Goal: Task Accomplishment & Management: Use online tool/utility

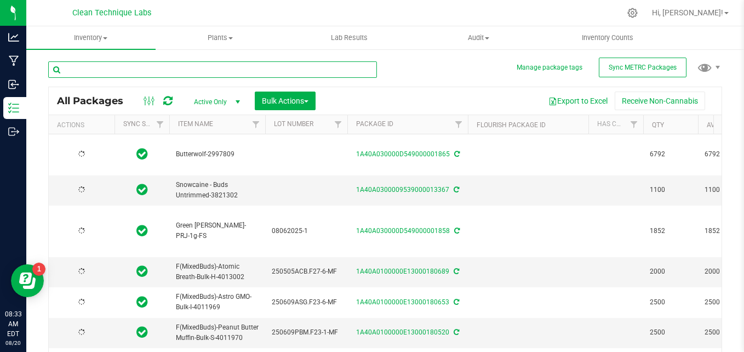
click at [154, 73] on input "text" at bounding box center [212, 69] width 329 height 16
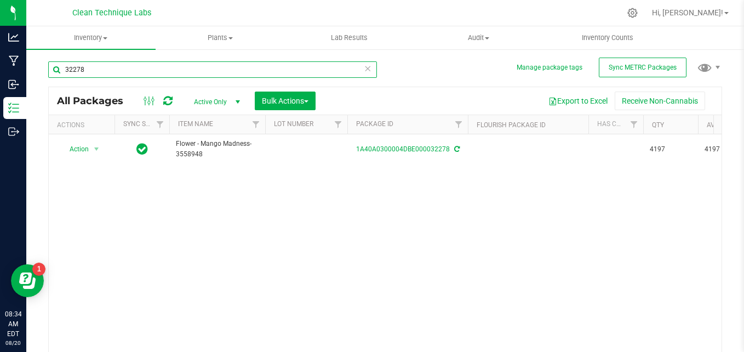
type input "32278"
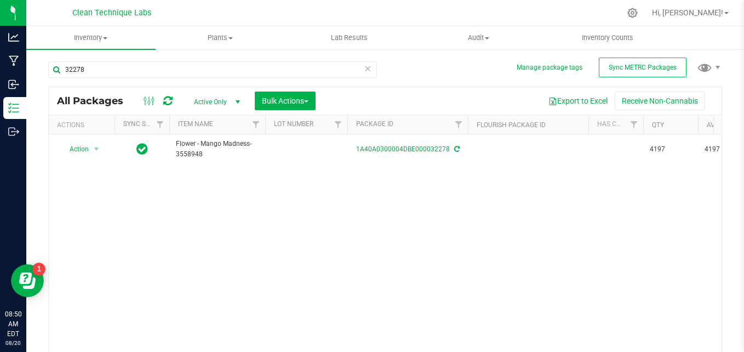
click at [365, 72] on icon at bounding box center [368, 67] width 8 height 13
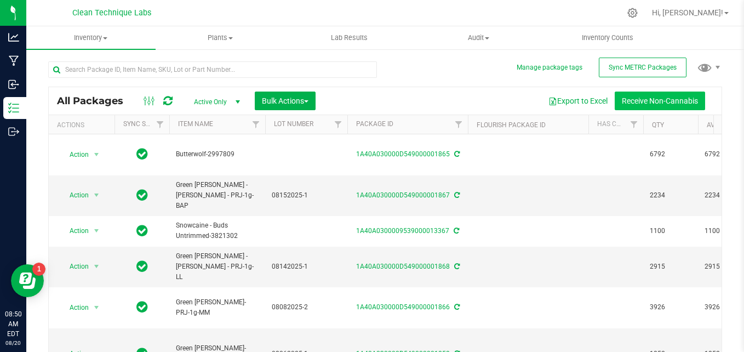
click at [634, 100] on button "Receive Non-Cannabis" at bounding box center [660, 100] width 90 height 19
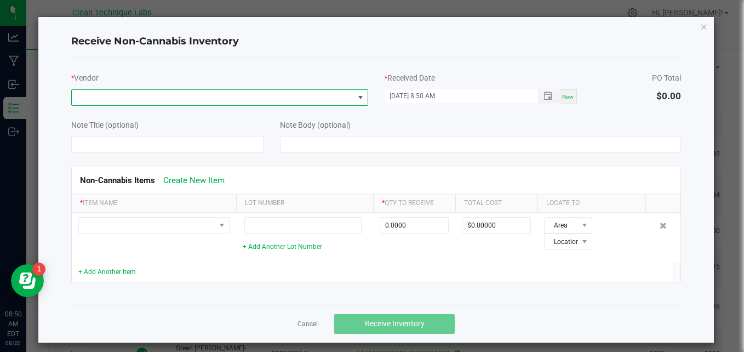
click at [322, 97] on span at bounding box center [213, 97] width 282 height 15
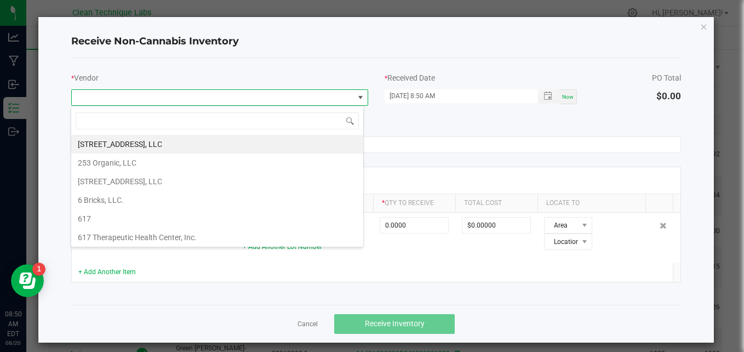
scroll to position [16, 293]
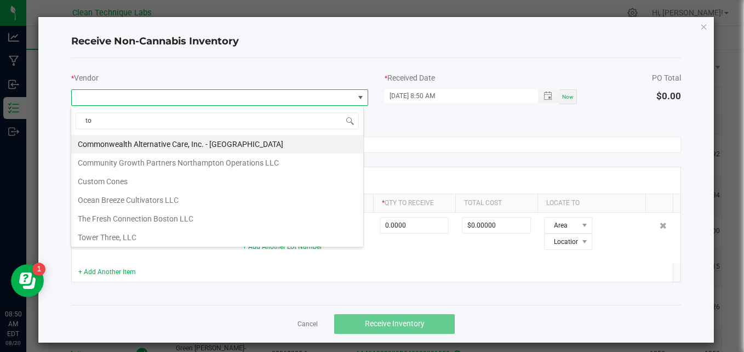
type input "tow"
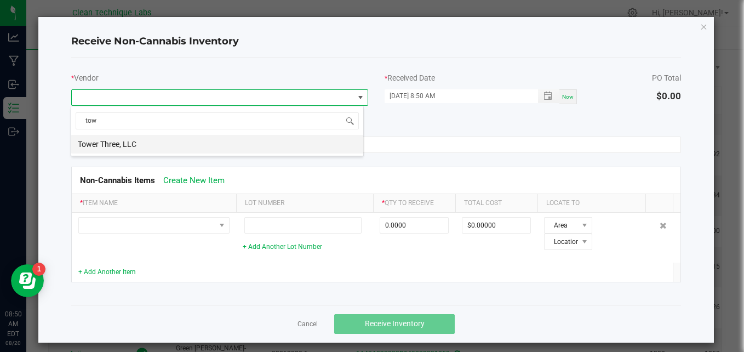
click at [214, 143] on li "Tower Three, LLC" at bounding box center [217, 144] width 292 height 19
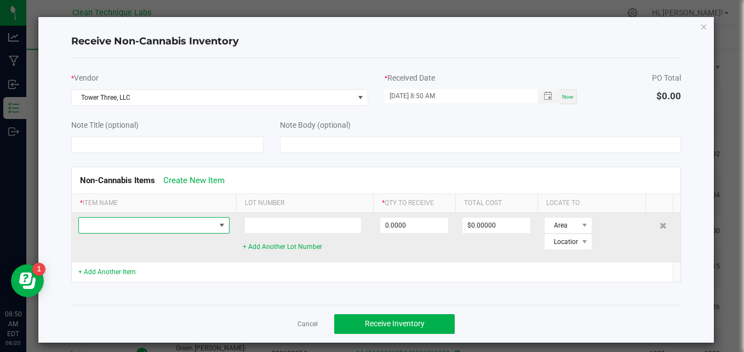
click at [144, 226] on span at bounding box center [147, 224] width 136 height 15
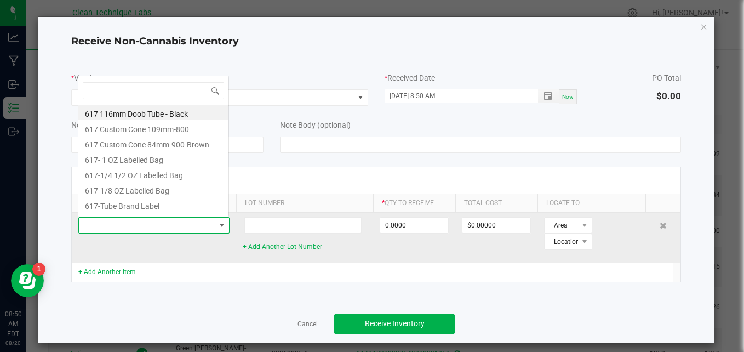
scroll to position [16, 151]
type input "tow"
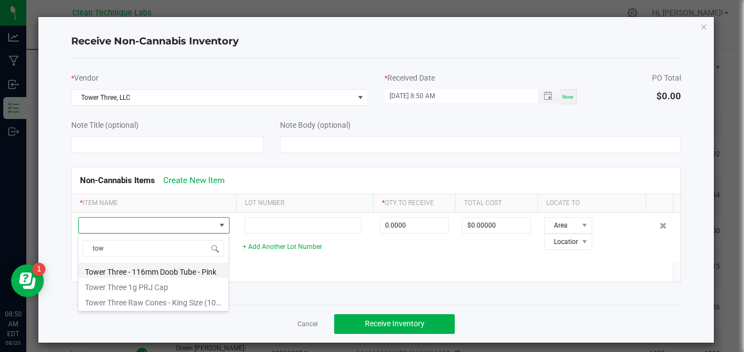
click at [177, 271] on li "Tower Three - 116mm Doob Tube - Pink" at bounding box center [153, 269] width 150 height 15
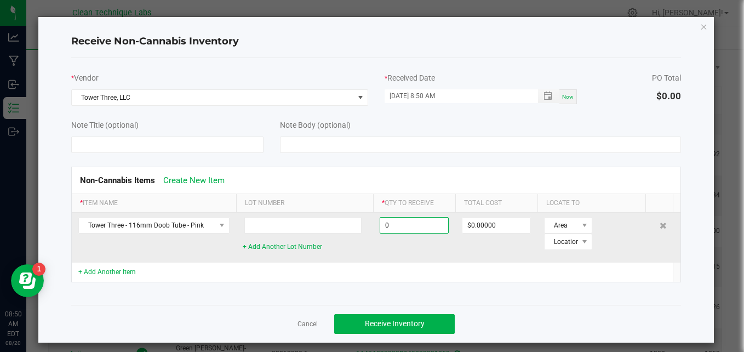
click at [418, 226] on input "0" at bounding box center [414, 224] width 68 height 15
type input "6240 ea"
click at [580, 224] on span at bounding box center [584, 225] width 9 height 9
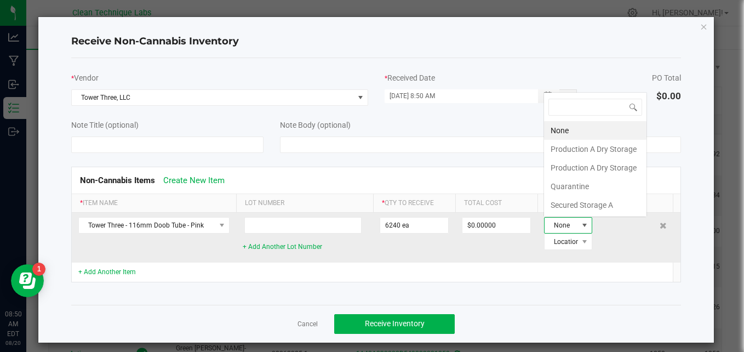
scroll to position [16, 41]
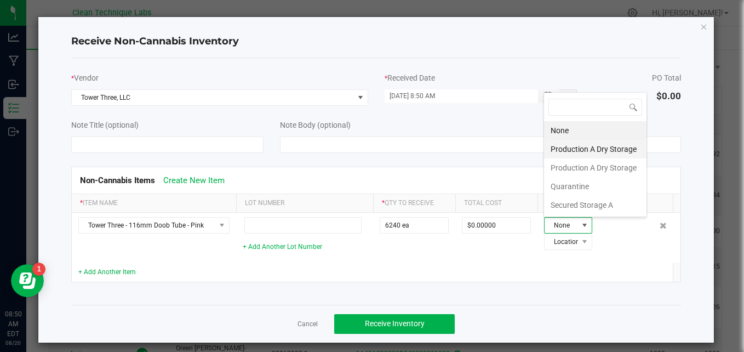
click at [589, 148] on li "Production A Dry Storage" at bounding box center [595, 149] width 102 height 19
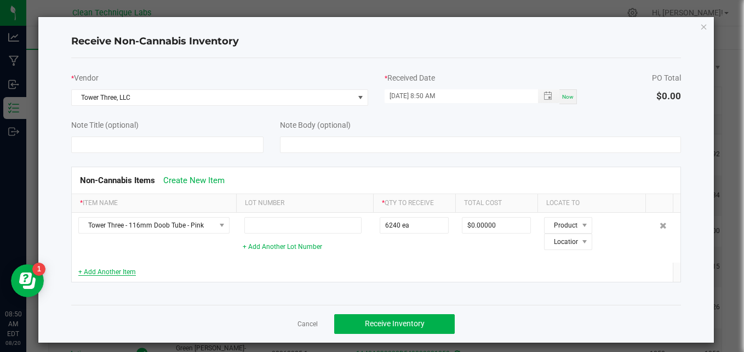
click at [101, 273] on link "+ Add Another Item" at bounding box center [107, 272] width 58 height 8
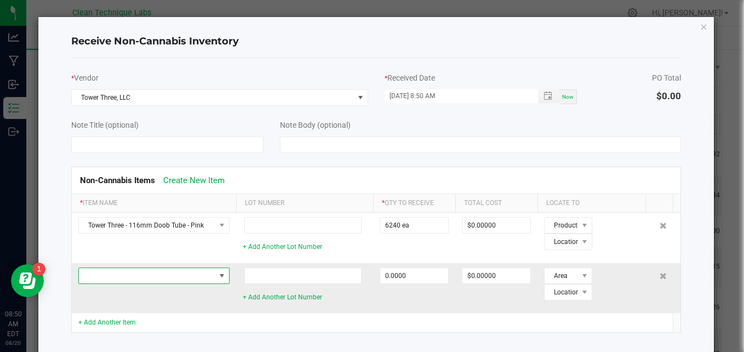
click at [150, 277] on span at bounding box center [147, 275] width 136 height 15
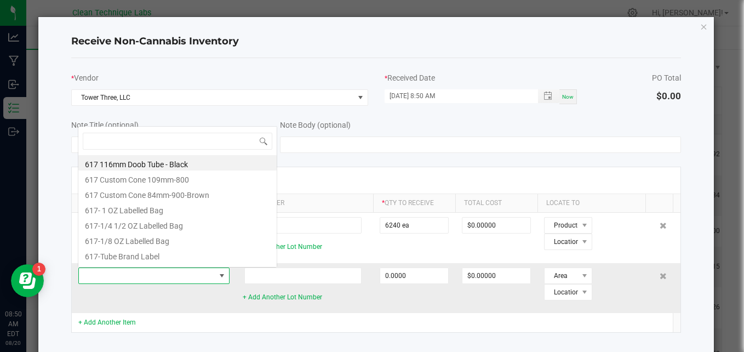
scroll to position [16, 151]
type input "tow"
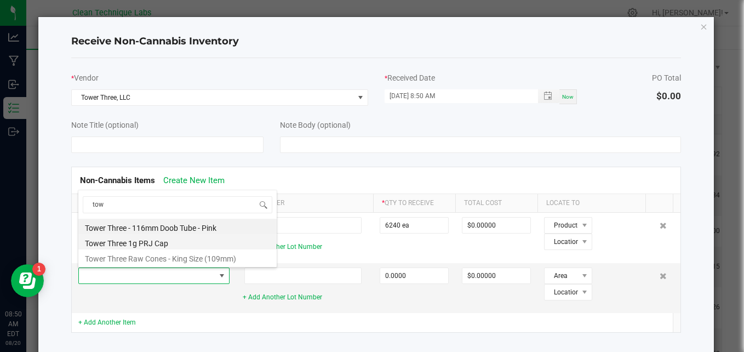
click at [148, 243] on li "Tower Three 1g PRJ Cap" at bounding box center [177, 241] width 198 height 15
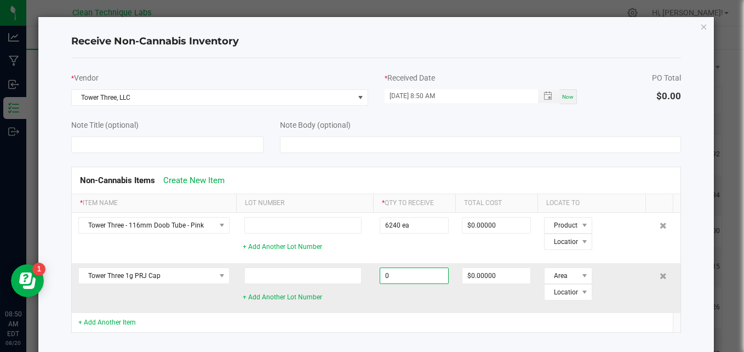
click at [419, 280] on input "0" at bounding box center [414, 275] width 68 height 15
type input "6240 ea"
click at [580, 276] on span at bounding box center [584, 275] width 9 height 9
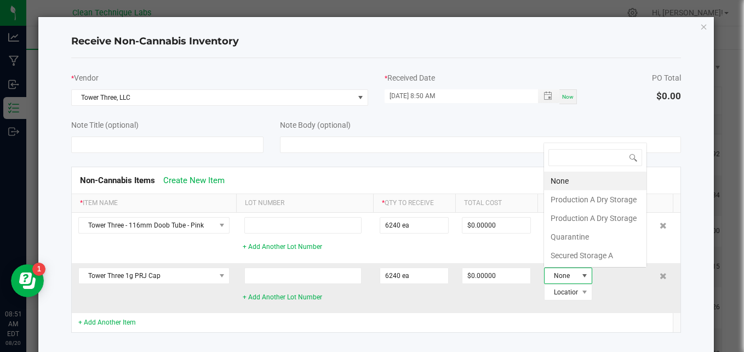
scroll to position [16, 41]
click at [595, 199] on li "Production A Dry Storage" at bounding box center [595, 199] width 102 height 19
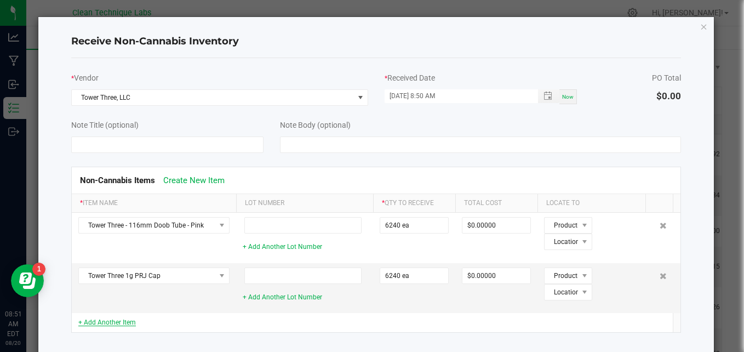
click at [113, 321] on link "+ Add Another Item" at bounding box center [107, 322] width 58 height 8
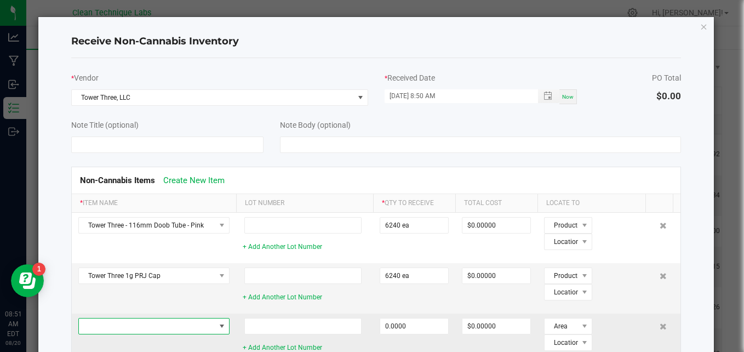
click at [125, 330] on span at bounding box center [147, 325] width 136 height 15
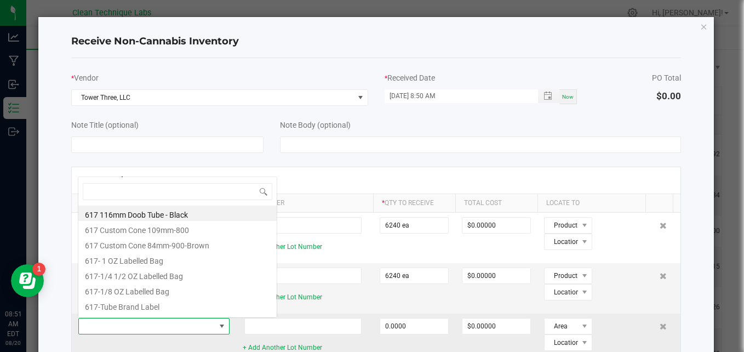
scroll to position [16, 151]
type input "[PERSON_NAME]"
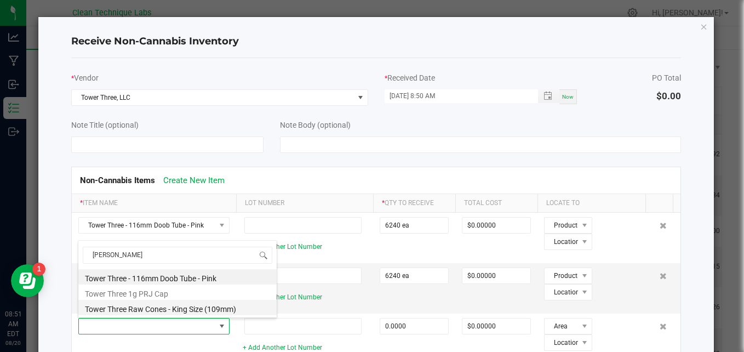
click at [146, 308] on li "Tower Three Raw Cones - King Size (109mm)" at bounding box center [177, 307] width 198 height 15
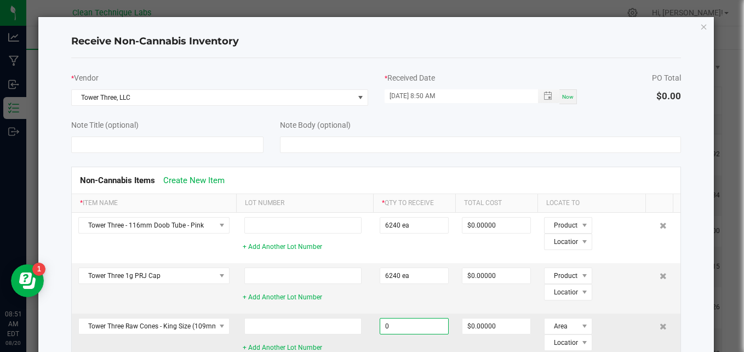
click at [418, 326] on input "0" at bounding box center [414, 325] width 68 height 15
type input "7000 ea"
click at [569, 326] on span "Area" at bounding box center [560, 325] width 33 height 15
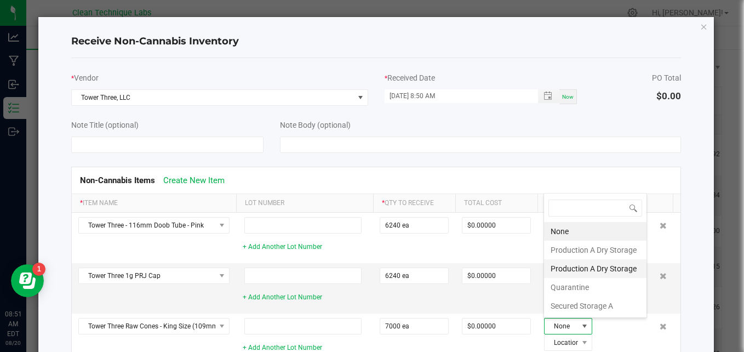
scroll to position [16, 41]
click at [590, 249] on li "Production A Dry Storage" at bounding box center [595, 249] width 102 height 19
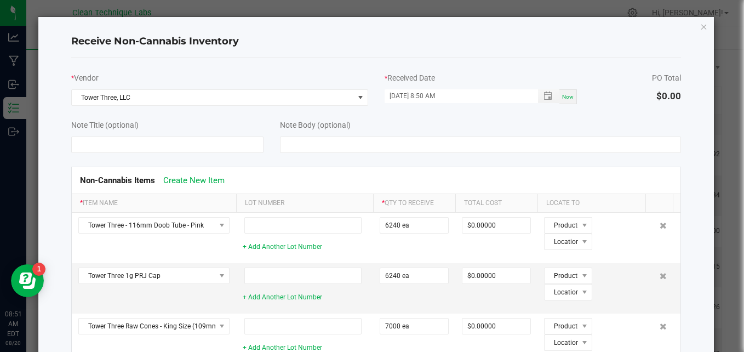
click at [695, 306] on div "Receive Non-Cannabis Inventory * Vendor Tower Three, LLC * Received Date [DATE]…" at bounding box center [376, 230] width 676 height 426
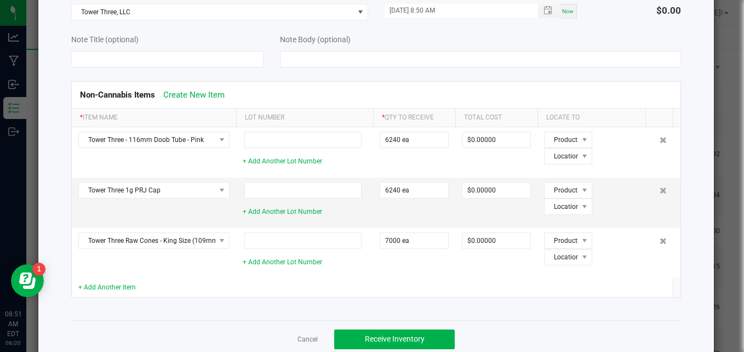
scroll to position [108, 0]
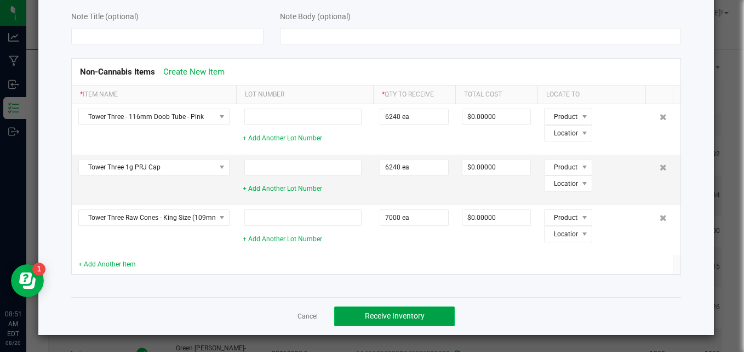
click at [365, 316] on span "Receive Inventory" at bounding box center [395, 315] width 60 height 9
